Goal: Task Accomplishment & Management: Manage account settings

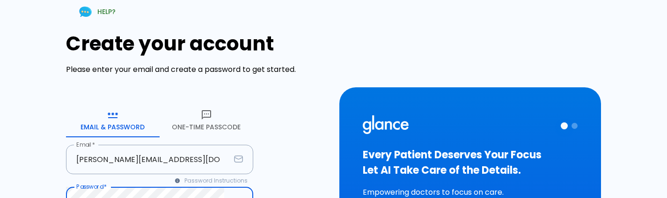
scroll to position [98, 0]
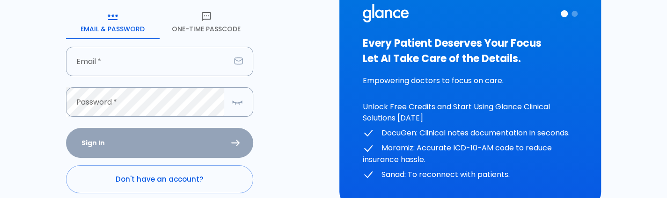
scroll to position [123, 0]
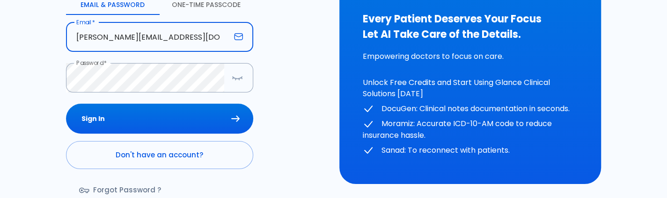
click at [102, 45] on input "deepashree+2809prod@glance.care" at bounding box center [148, 36] width 164 height 29
type input "[PERSON_NAME][EMAIL_ADDRESS][DOMAIN_NAME]"
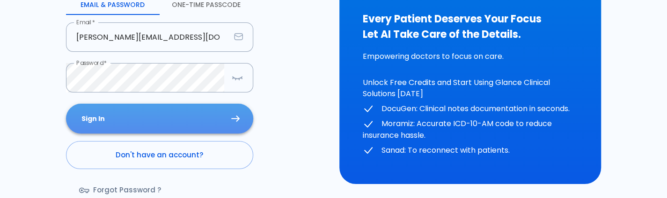
click at [185, 132] on button "Sign In" at bounding box center [159, 119] width 187 height 30
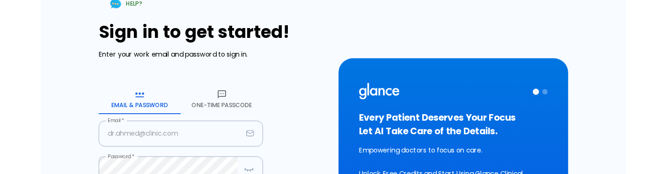
scroll to position [182, 0]
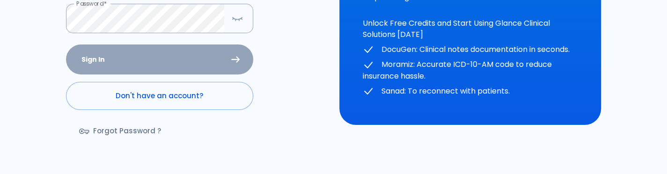
type input "[PERSON_NAME][EMAIL_ADDRESS][DOMAIN_NAME]"
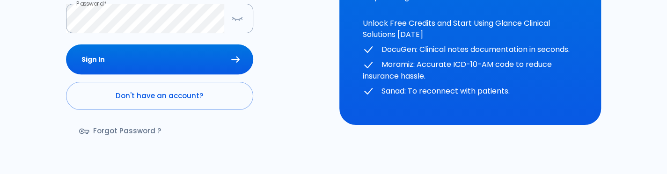
click at [163, 67] on div "Sign In Don't have an account? Forgot Password ?" at bounding box center [159, 98] width 187 height 108
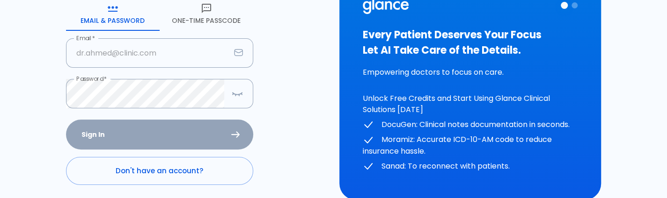
scroll to position [110, 0]
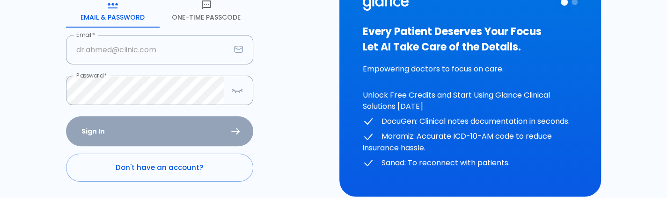
type input "[PERSON_NAME][EMAIL_ADDRESS][DOMAIN_NAME]"
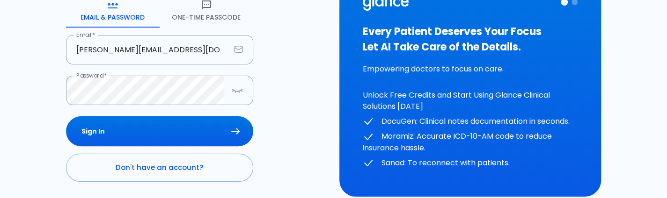
click at [126, 133] on div "Sign In Don't have an account? Forgot Password ?" at bounding box center [159, 171] width 187 height 108
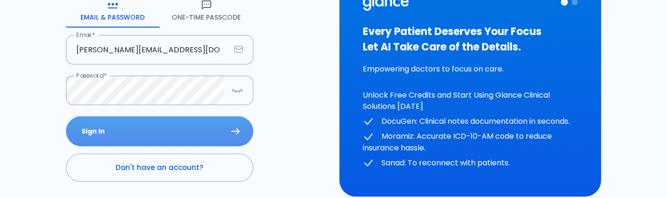
click at [126, 133] on button "Sign In" at bounding box center [159, 132] width 187 height 30
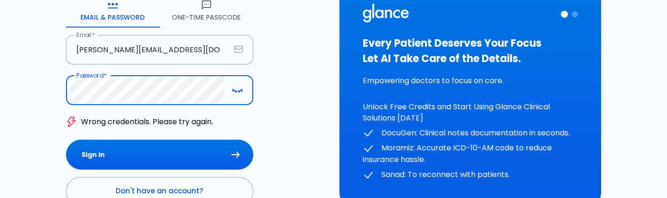
click at [66, 140] on button "Sign In" at bounding box center [159, 155] width 187 height 30
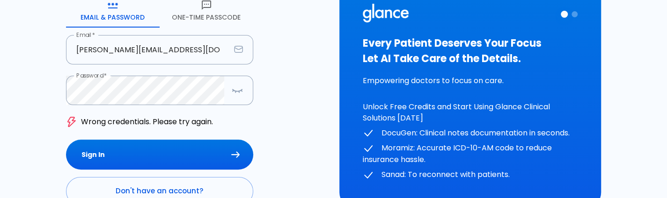
click at [52, 95] on div "HELP? Sign in to get started! Enter your work email and password to sign in. Em…" at bounding box center [333, 92] width 644 height 405
click at [239, 83] on button "button" at bounding box center [237, 90] width 19 height 19
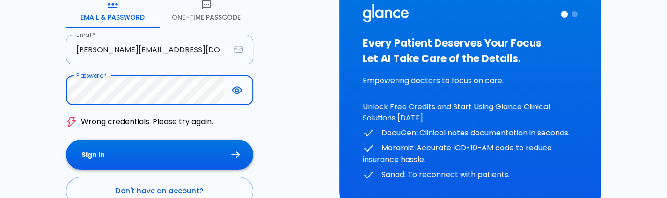
click at [143, 149] on button "Sign In" at bounding box center [159, 155] width 187 height 30
click at [158, 166] on button "Sign In" at bounding box center [159, 155] width 187 height 30
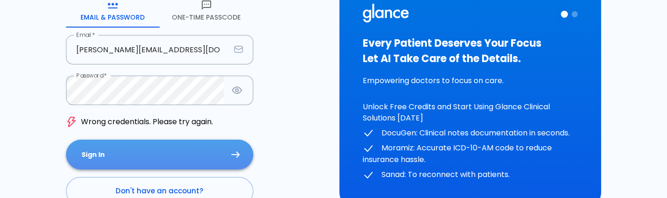
click at [158, 166] on button "Sign In" at bounding box center [159, 155] width 187 height 30
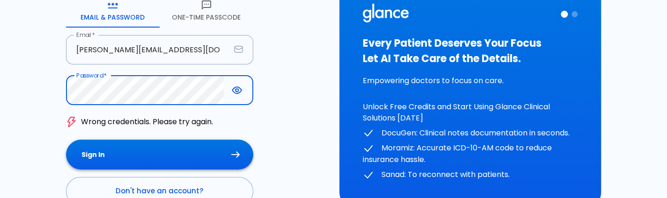
click at [174, 160] on button "Sign In" at bounding box center [159, 155] width 187 height 30
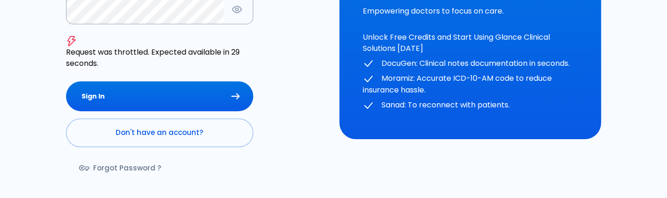
scroll to position [52, 0]
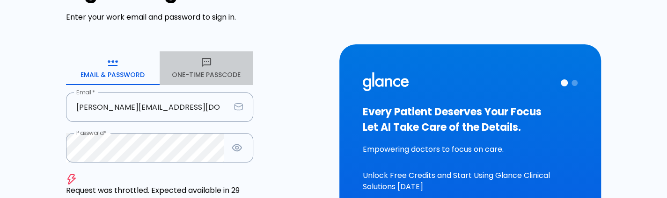
click at [213, 57] on button "One-Time Passcode" at bounding box center [207, 68] width 94 height 34
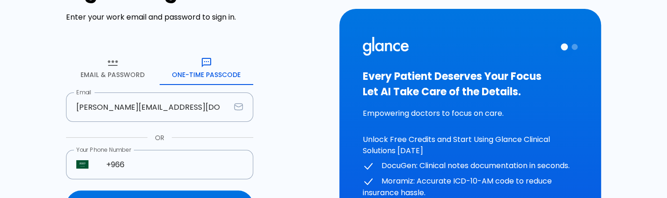
scroll to position [157, 0]
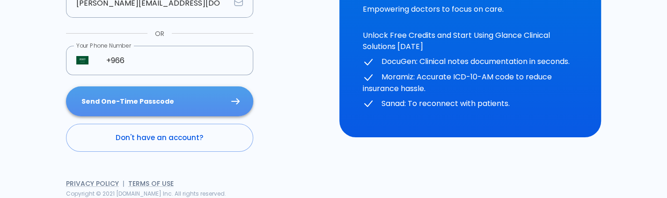
click at [178, 98] on button "Send One-Time Passcode" at bounding box center [159, 102] width 187 height 30
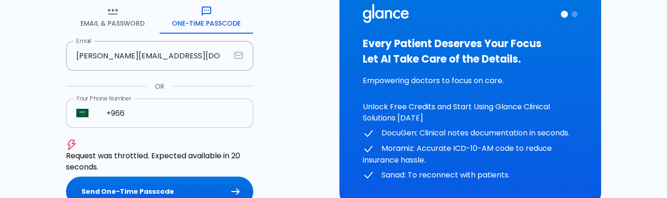
scroll to position [103, 0]
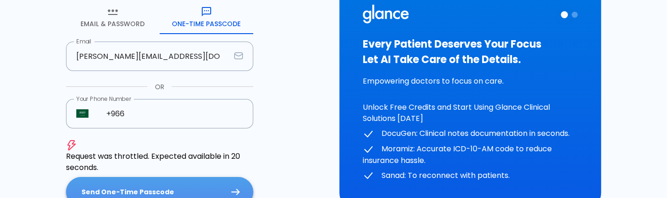
click at [140, 190] on button "Send One-Time Passcode" at bounding box center [159, 192] width 187 height 30
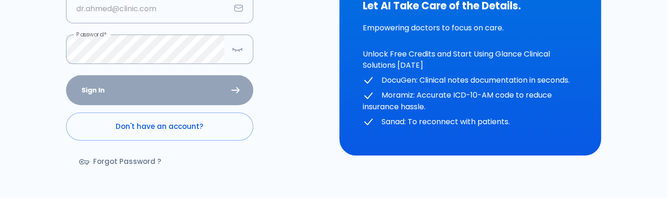
scroll to position [155, 0]
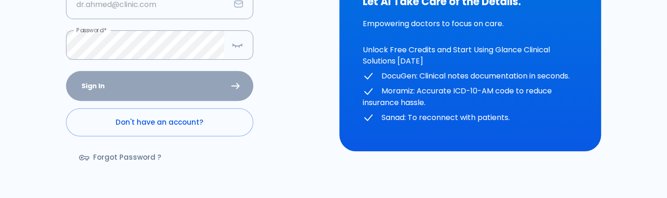
type input "[PERSON_NAME][EMAIL_ADDRESS][DOMAIN_NAME]"
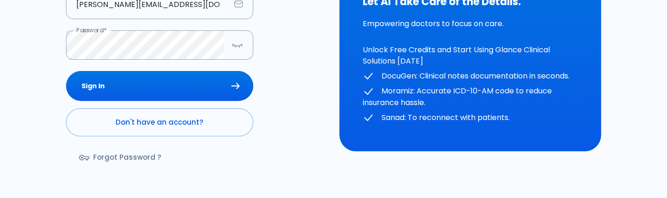
click at [187, 78] on div "Sign In Don't have an account? Forgot Password ?" at bounding box center [159, 125] width 187 height 108
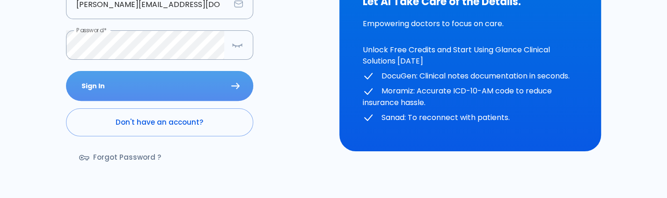
click at [187, 78] on button "Sign In" at bounding box center [159, 86] width 187 height 30
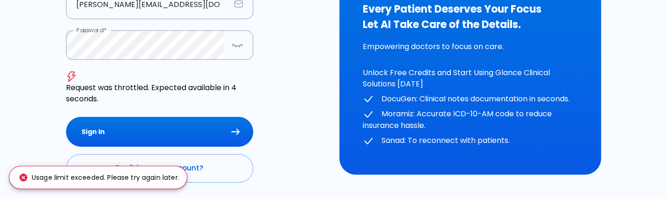
scroll to position [143, 0]
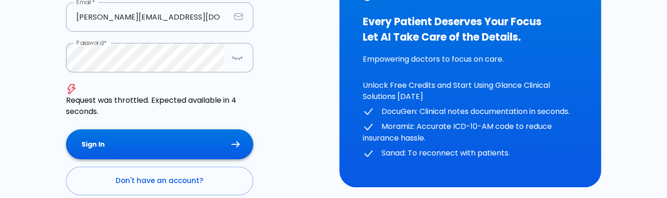
click at [193, 144] on button "Sign In" at bounding box center [159, 145] width 187 height 30
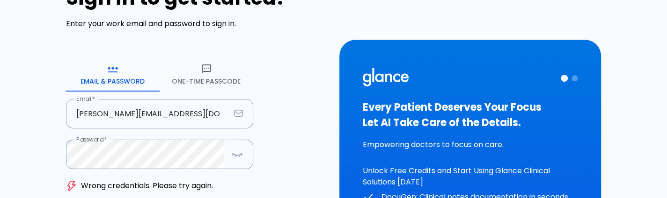
scroll to position [45, 0]
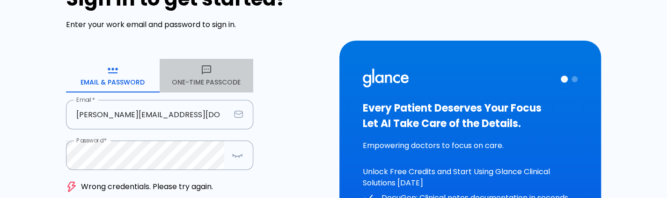
click at [215, 82] on button "One-Time Passcode" at bounding box center [207, 76] width 94 height 34
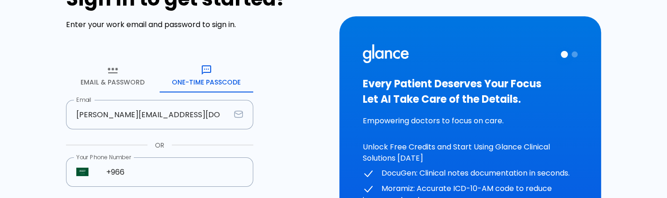
scroll to position [157, 0]
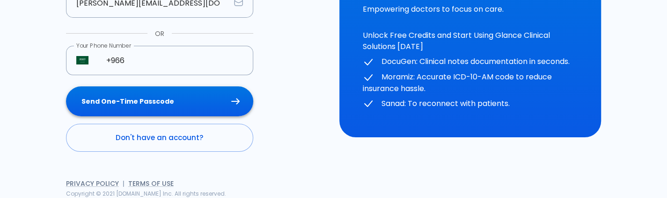
click at [180, 102] on button "Send One-Time Passcode" at bounding box center [159, 102] width 187 height 30
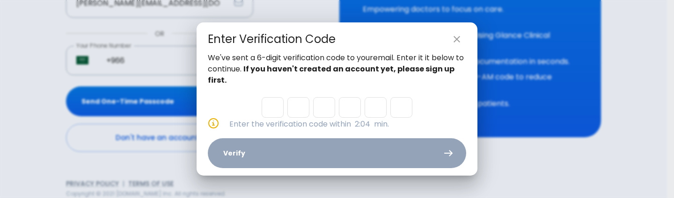
click at [451, 42] on icon "close" at bounding box center [456, 39] width 11 height 11
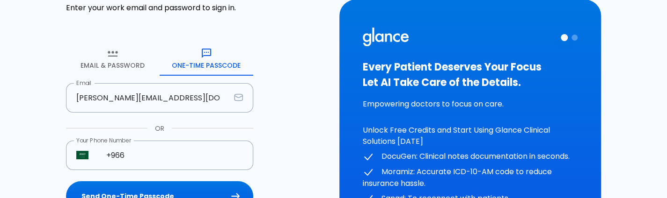
scroll to position [88, 0]
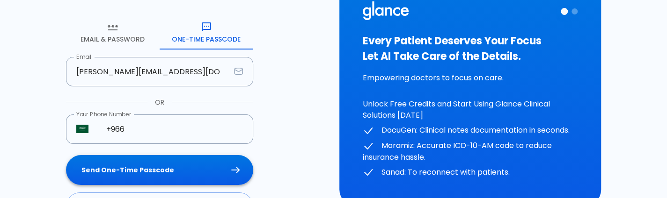
click at [167, 179] on button "Send One-Time Passcode" at bounding box center [159, 170] width 187 height 30
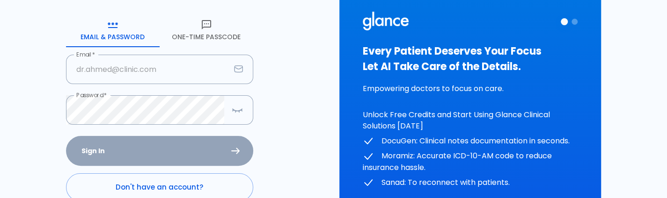
scroll to position [88, 0]
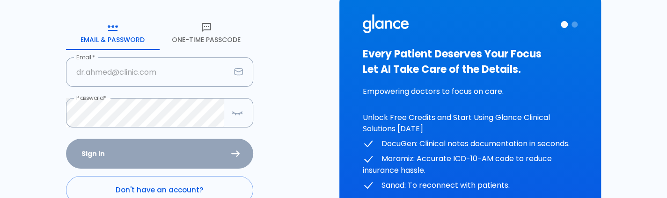
type input "[PERSON_NAME][EMAIL_ADDRESS][DOMAIN_NAME]"
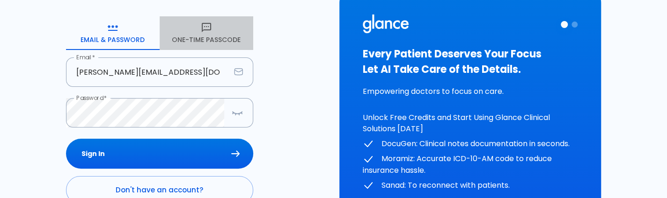
click at [212, 43] on button "One-Time Passcode" at bounding box center [207, 33] width 94 height 34
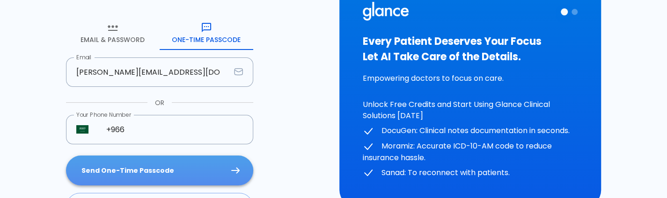
click at [135, 177] on button "Send One-Time Passcode" at bounding box center [159, 171] width 187 height 30
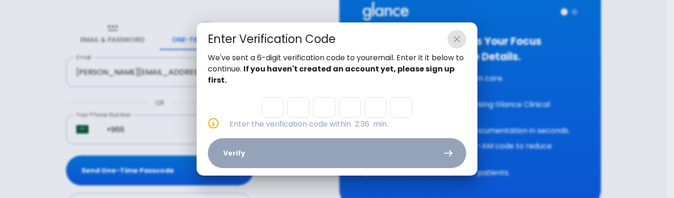
click at [464, 37] on button "close" at bounding box center [456, 39] width 19 height 19
